Goal: Task Accomplishment & Management: Manage account settings

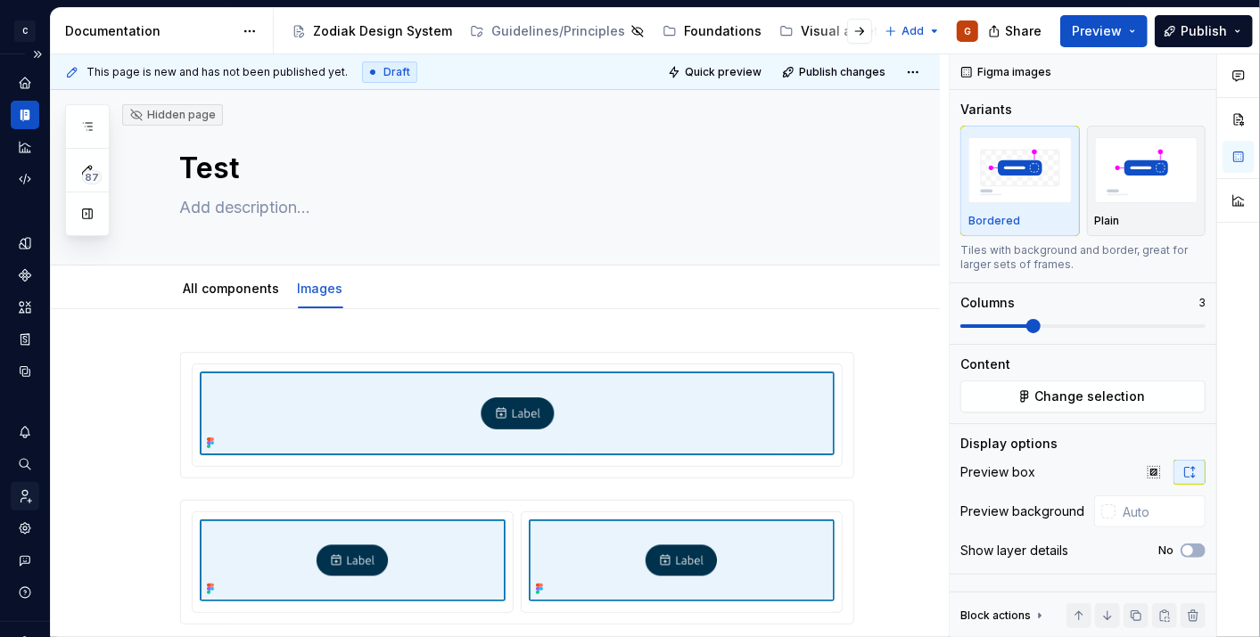
scroll to position [165, 0]
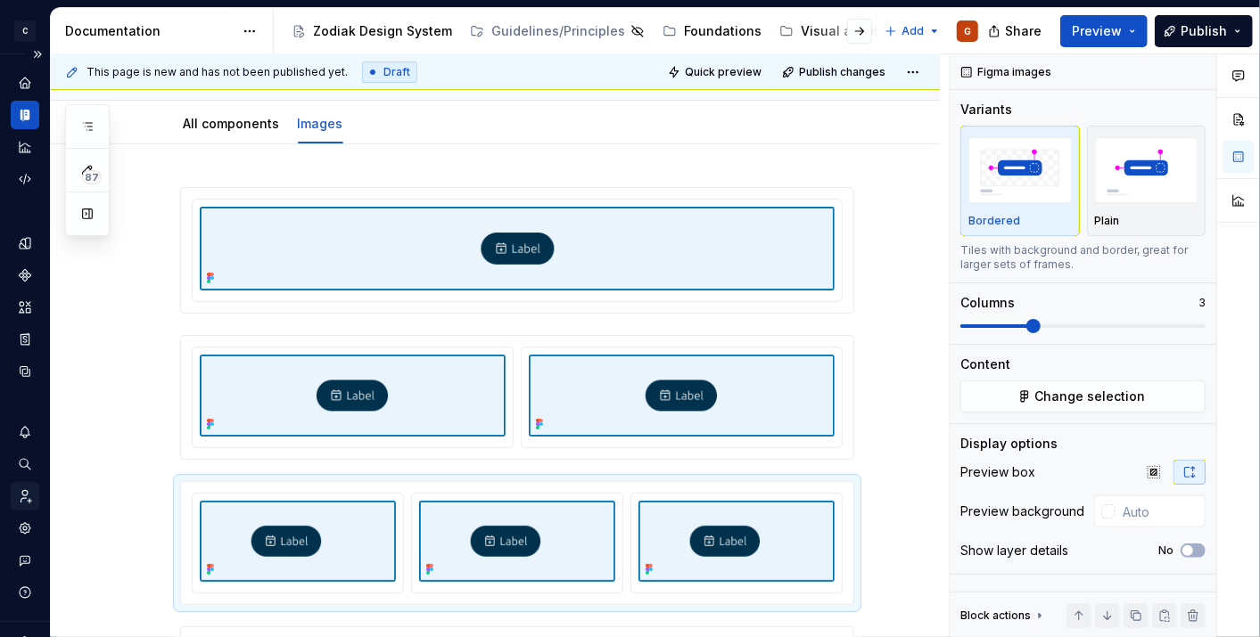
click at [29, 508] on div "Invite team" at bounding box center [25, 496] width 29 height 29
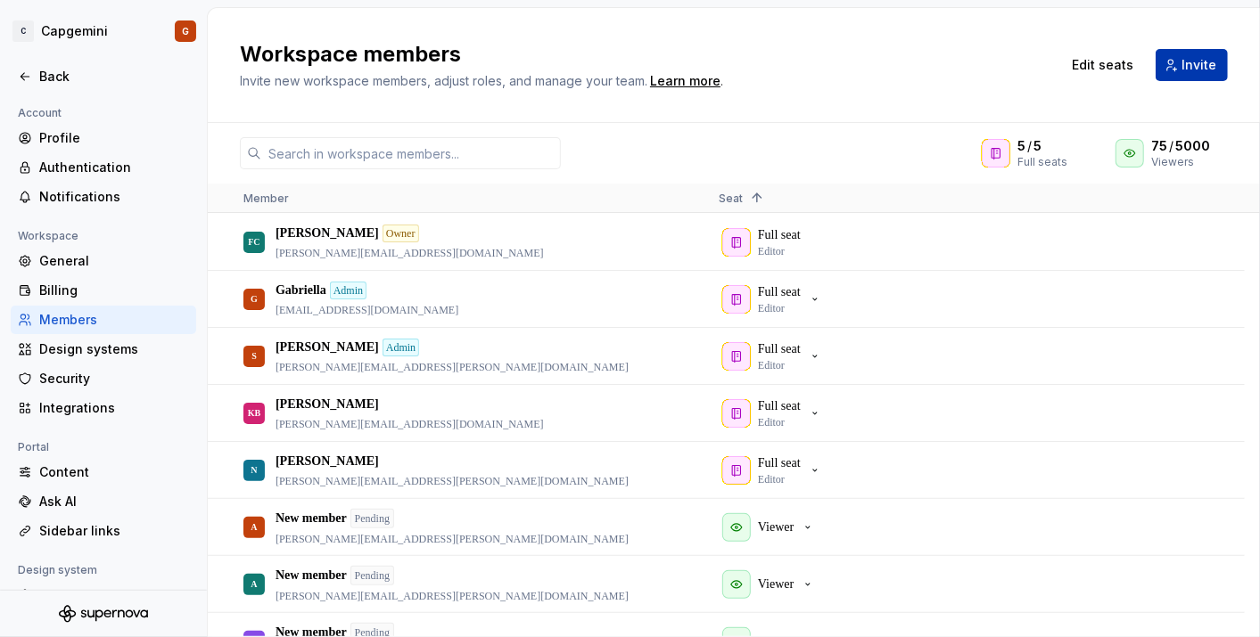
click at [1181, 74] on button "Invite" at bounding box center [1191, 65] width 72 height 32
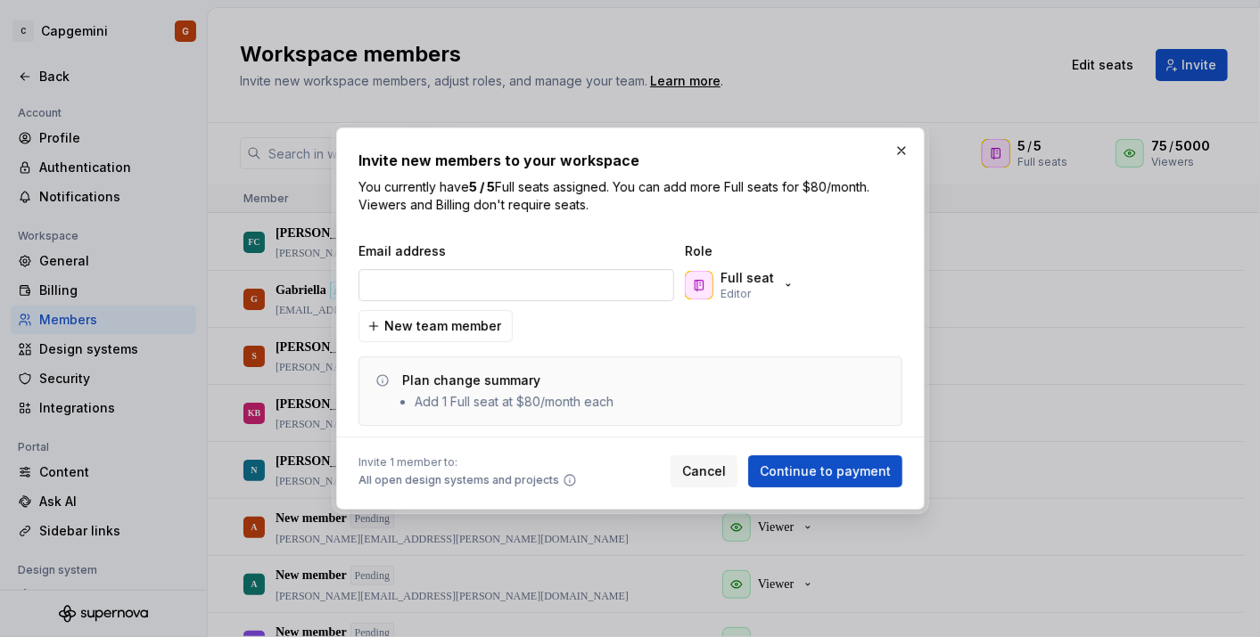
type input "[PERSON_NAME][EMAIL_ADDRESS][DOMAIN_NAME]"
click at [789, 277] on div "Full seat Editor" at bounding box center [740, 285] width 111 height 32
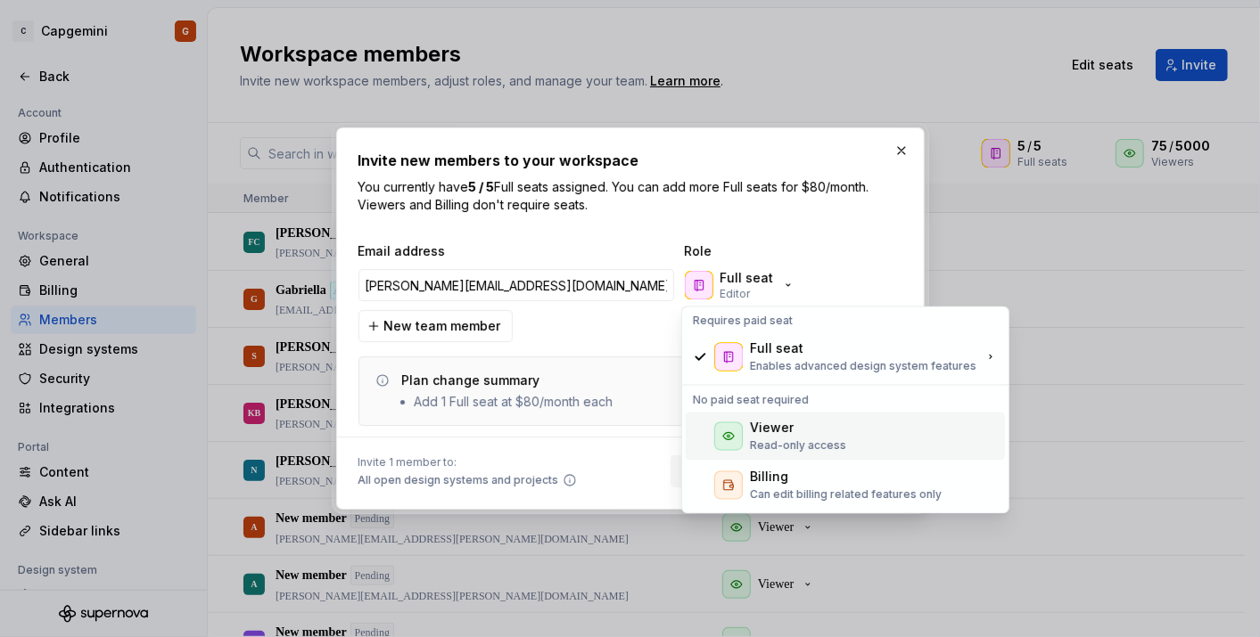
click at [750, 431] on div "Viewer" at bounding box center [772, 428] width 44 height 18
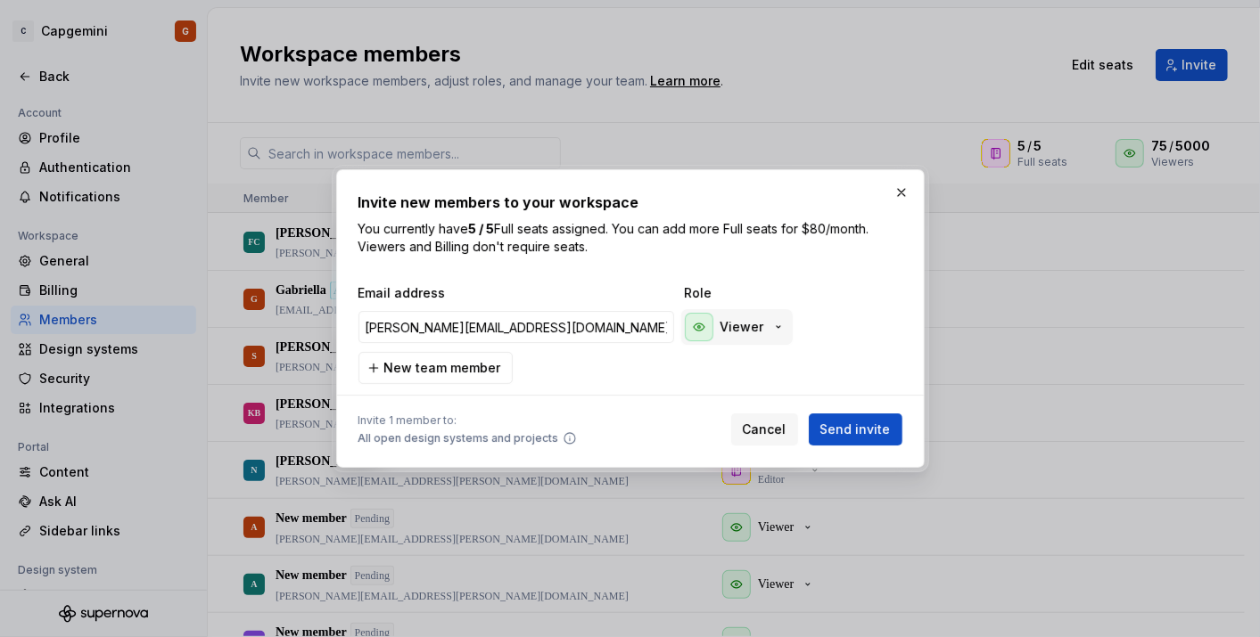
click at [771, 319] on div "Viewer" at bounding box center [735, 327] width 101 height 29
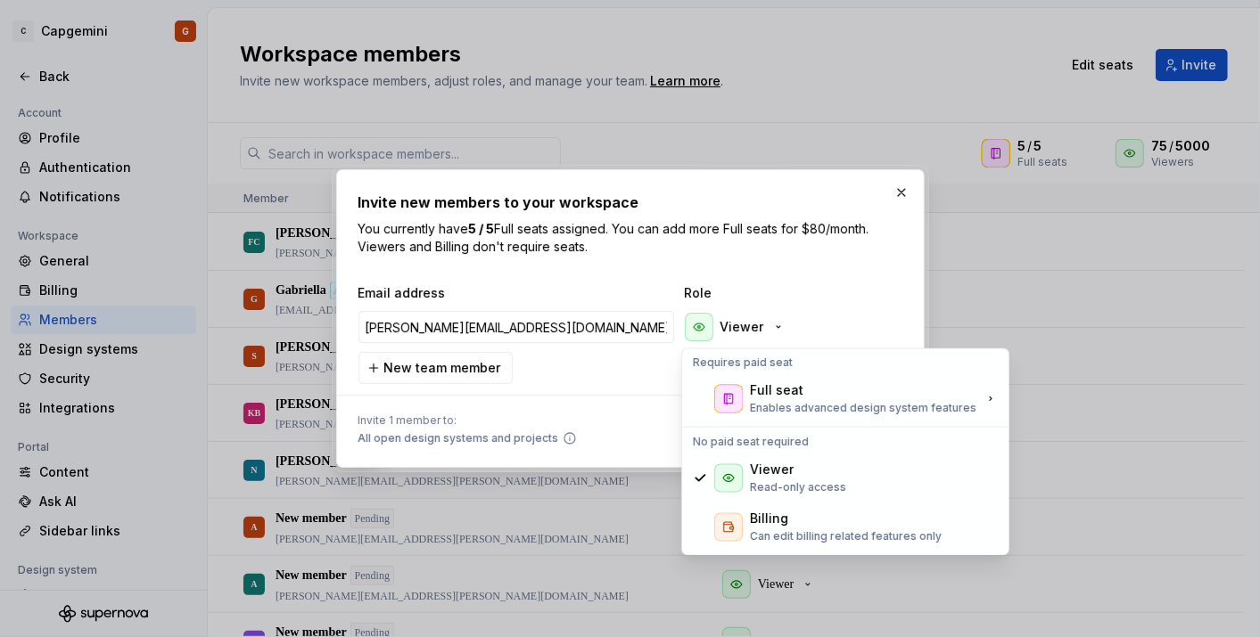
click at [653, 358] on div "Email address Role [PERSON_NAME][EMAIL_ADDRESS][DOMAIN_NAME] Viewer New team me…" at bounding box center [630, 334] width 544 height 100
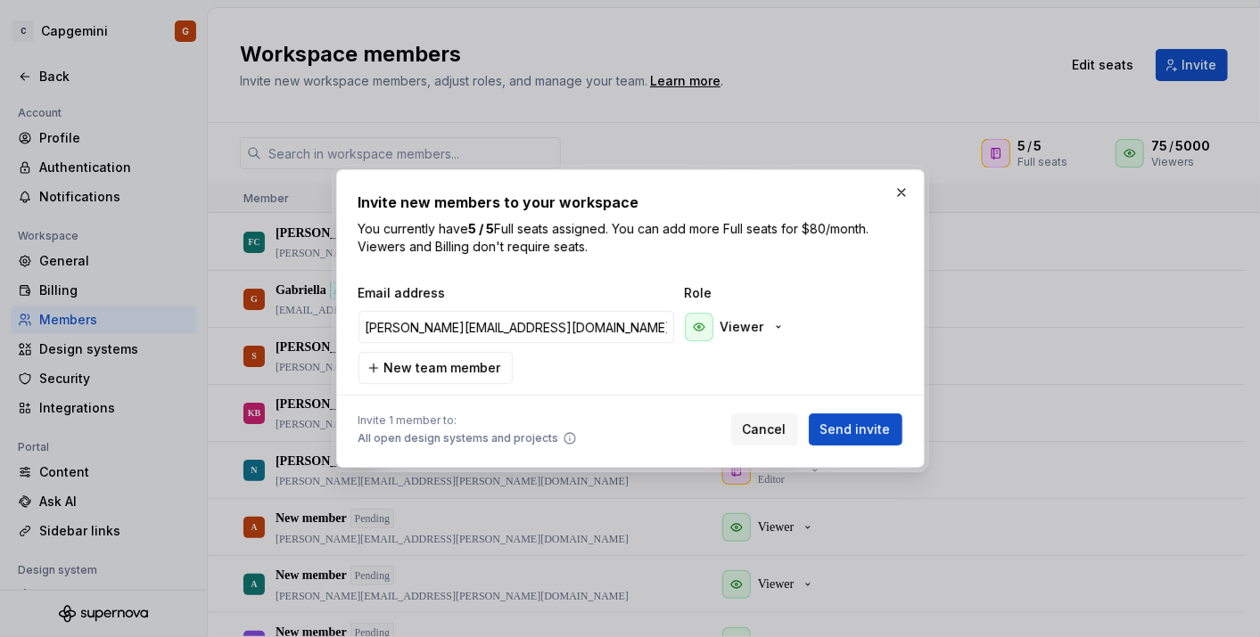
click at [899, 185] on button "button" at bounding box center [901, 192] width 25 height 25
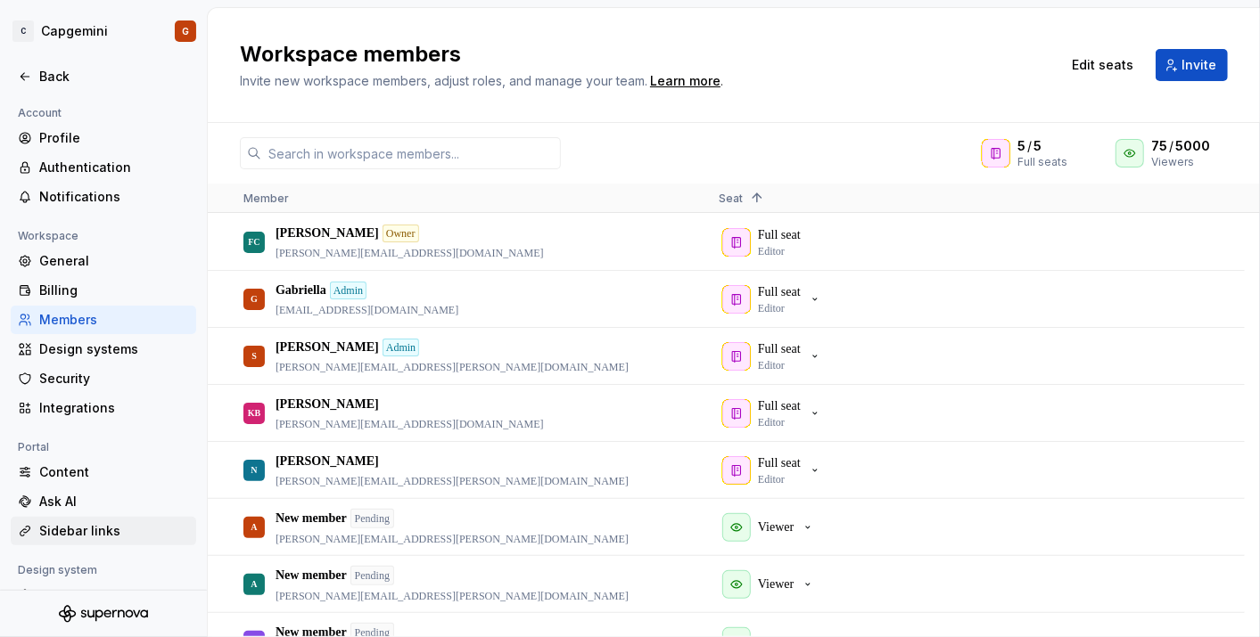
scroll to position [99, 0]
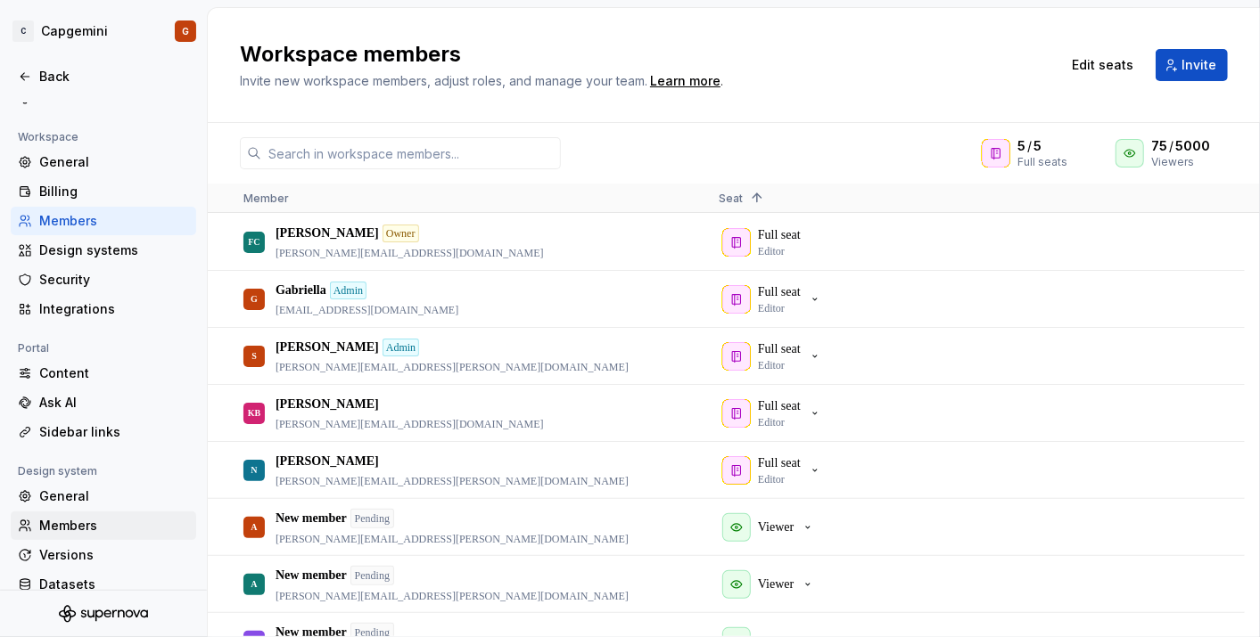
click at [94, 528] on div "Members" at bounding box center [114, 526] width 150 height 18
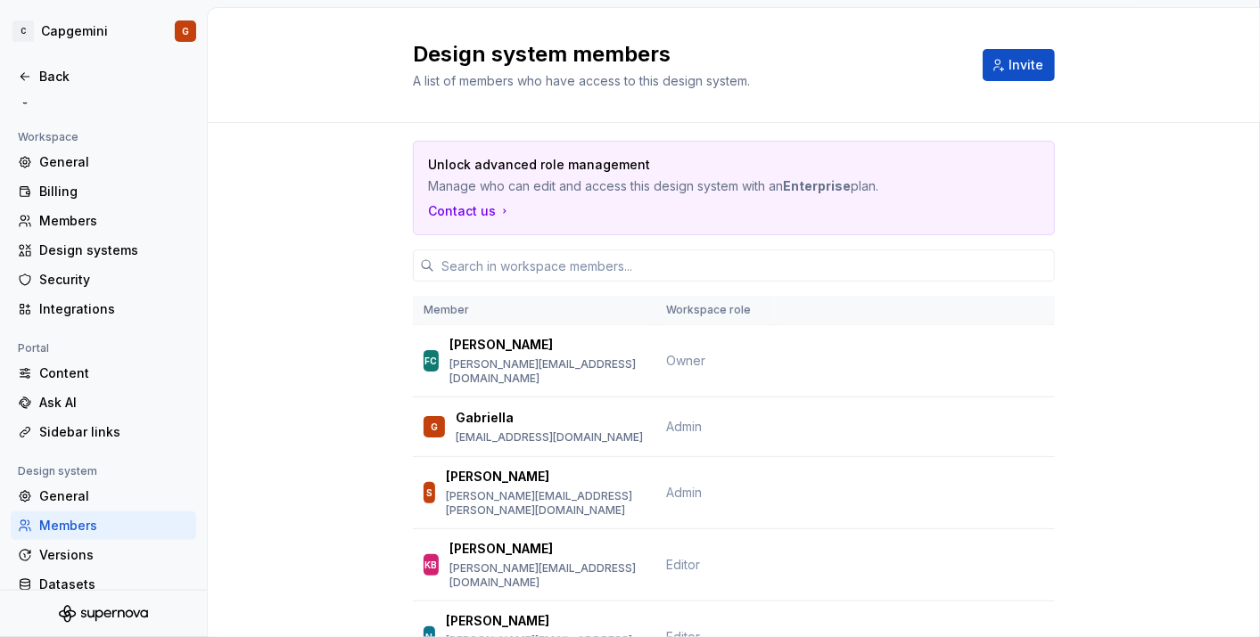
drag, startPoint x: 994, startPoint y: 66, endPoint x: 292, endPoint y: 292, distance: 736.9
click at [435, 184] on div "Design system members A list of members who have access to this design system. …" at bounding box center [734, 322] width 1052 height 629
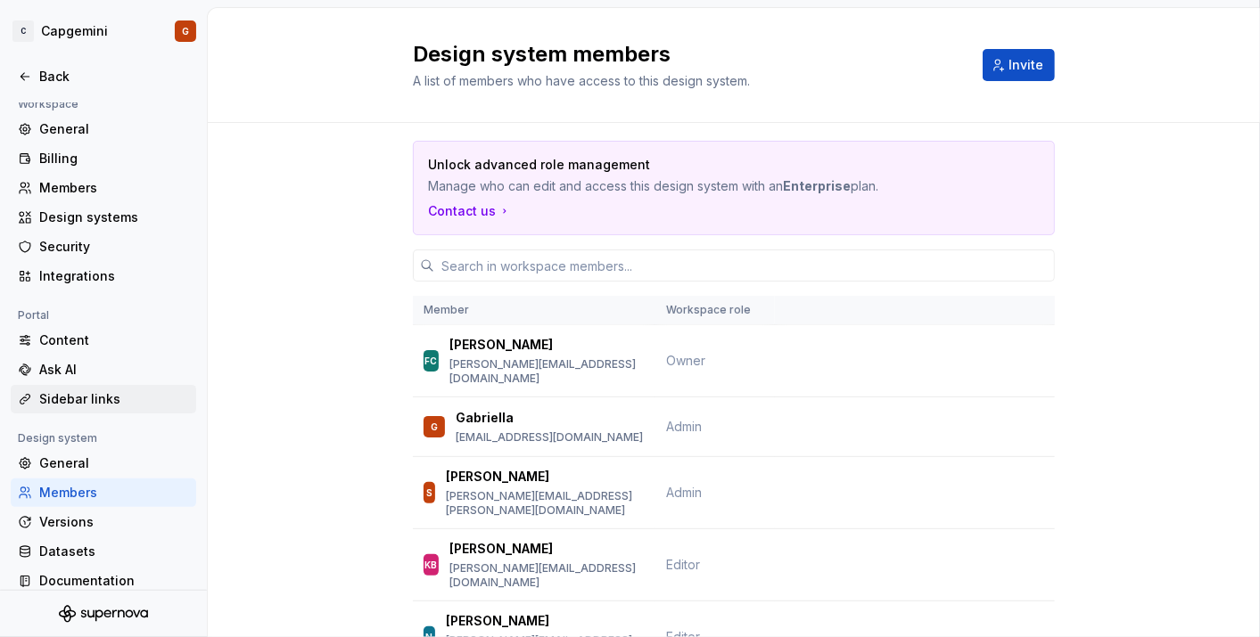
scroll to position [146, 0]
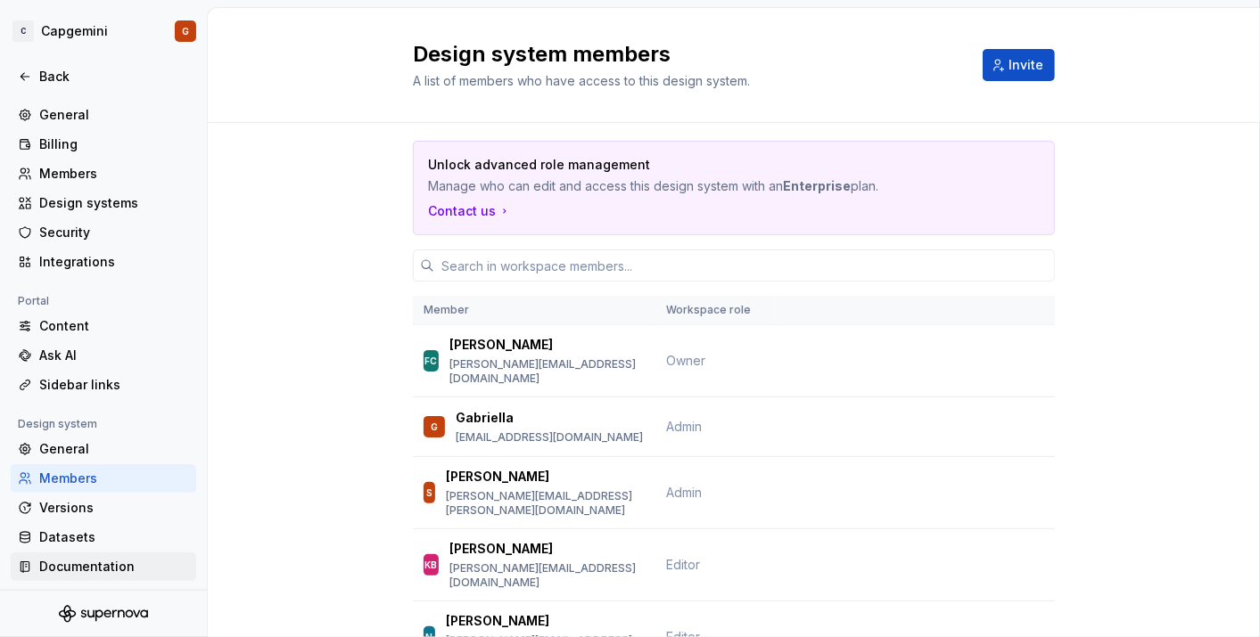
click at [91, 554] on div "Documentation" at bounding box center [103, 567] width 185 height 29
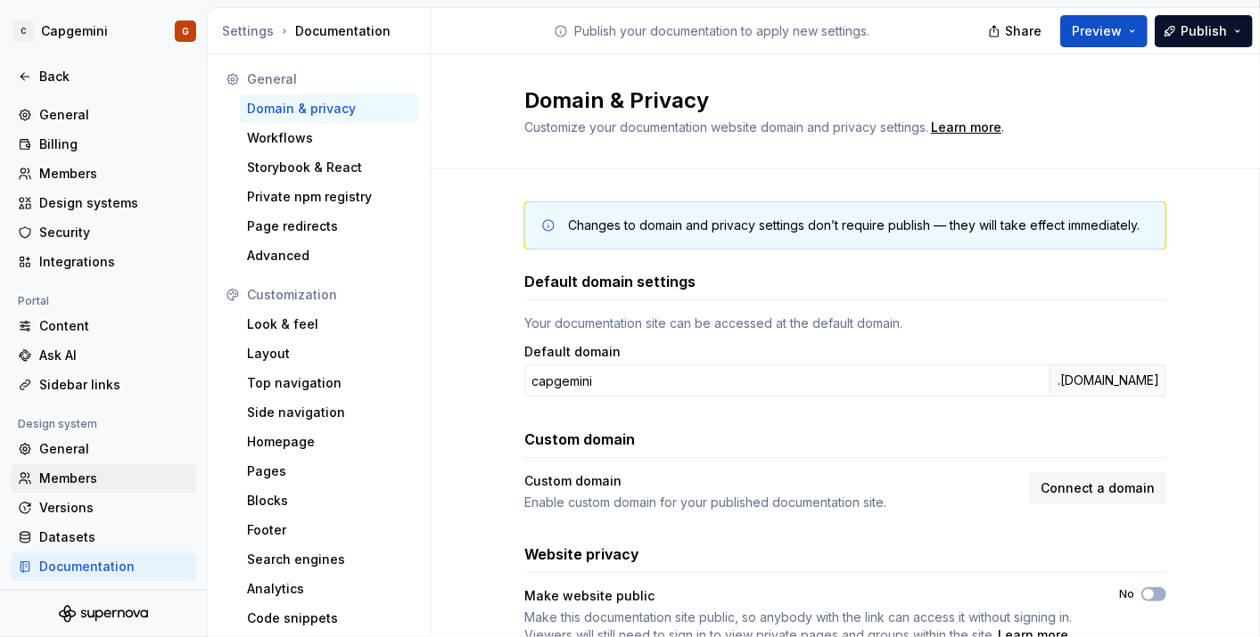
click at [87, 471] on div "Members" at bounding box center [114, 479] width 150 height 18
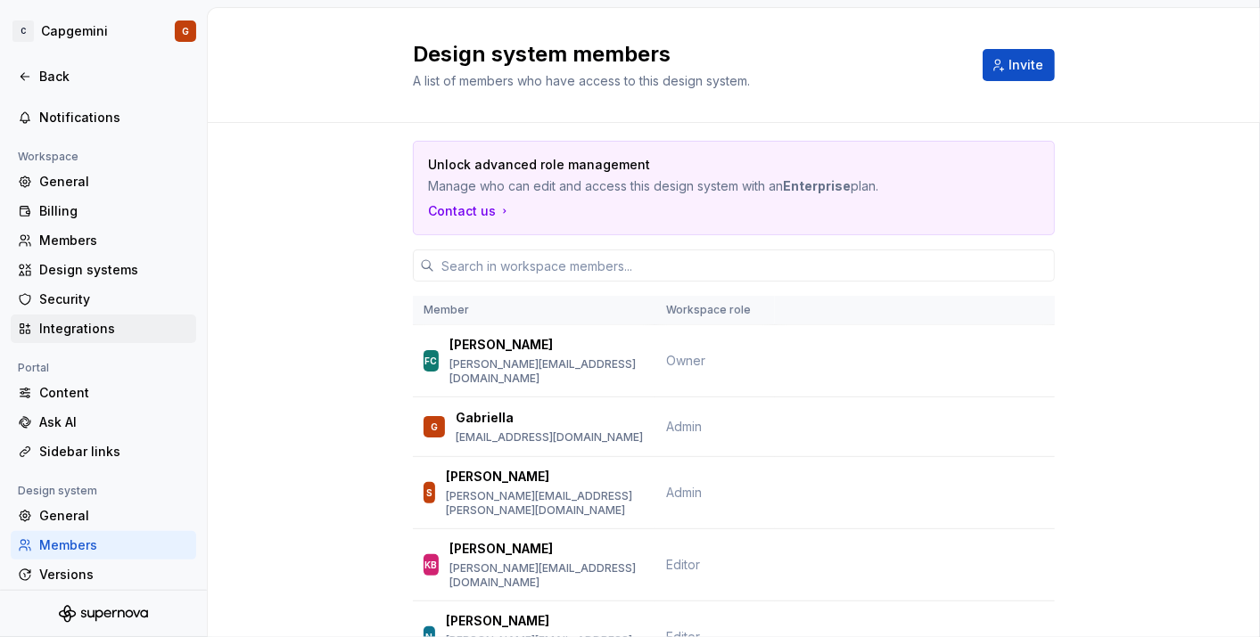
scroll to position [146, 0]
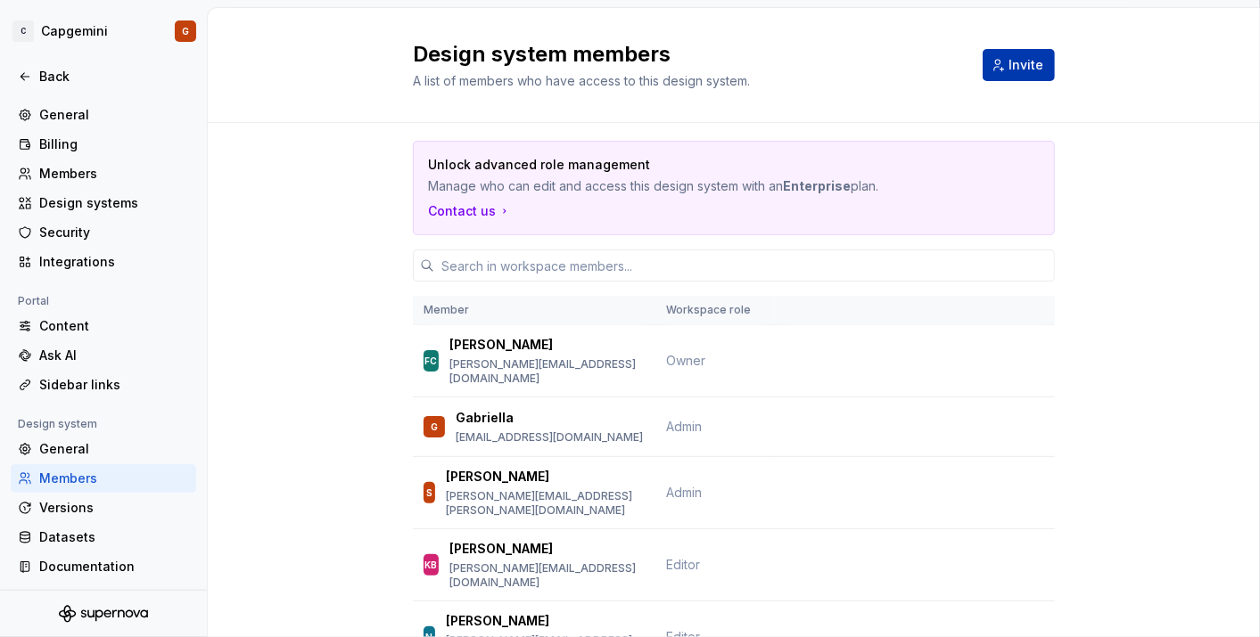
click at [990, 70] on button "Invite" at bounding box center [1018, 65] width 72 height 32
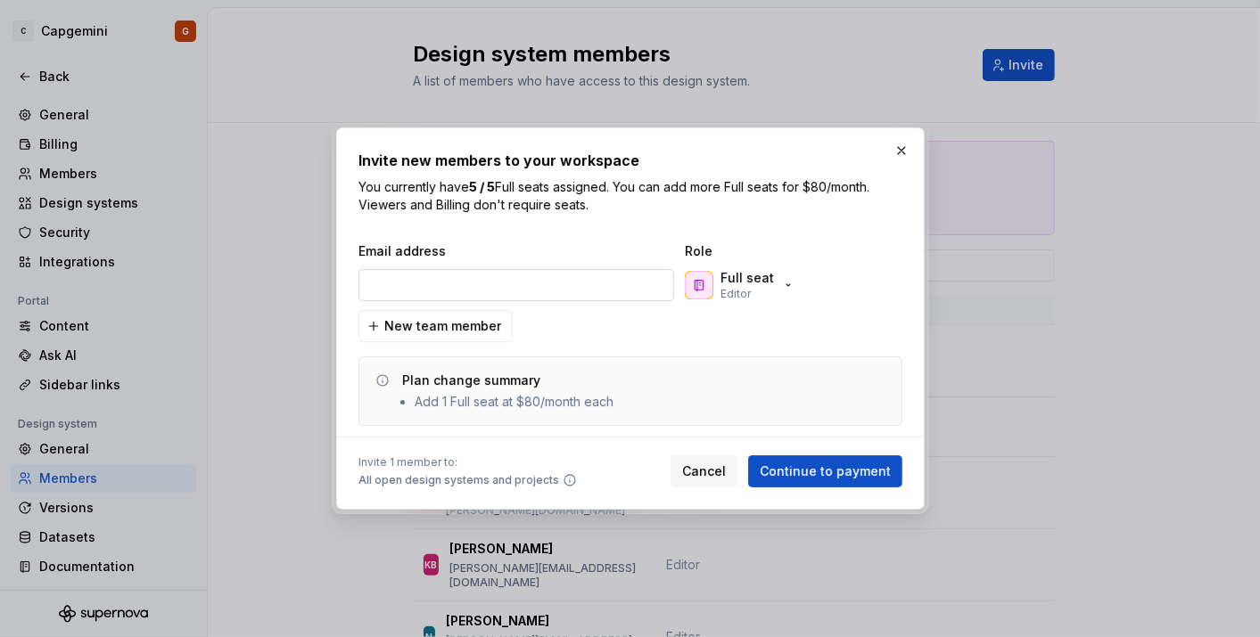
type input "[PERSON_NAME][EMAIL_ADDRESS][DOMAIN_NAME]"
click at [803, 288] on div "Full seat Editor" at bounding box center [770, 285] width 178 height 36
click at [781, 283] on icon "button" at bounding box center [788, 285] width 14 height 14
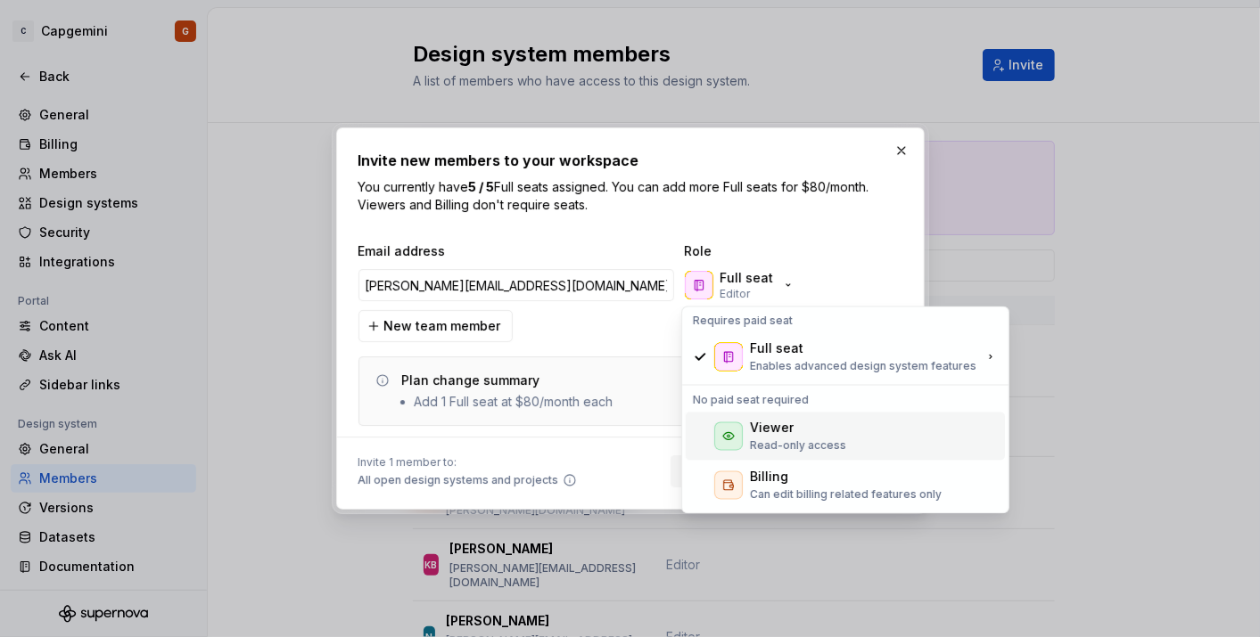
click at [744, 423] on div "Viewer Read-only access" at bounding box center [845, 436] width 319 height 48
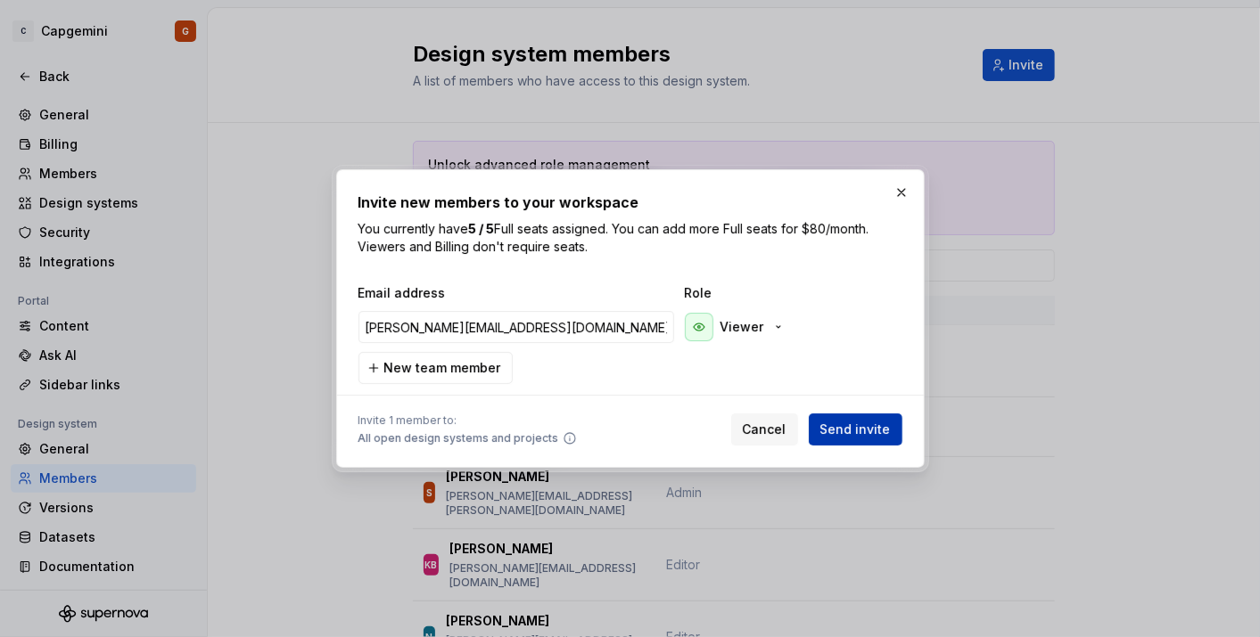
click at [848, 429] on span "Send invite" at bounding box center [855, 430] width 70 height 18
